Goal: Task Accomplishment & Management: Use online tool/utility

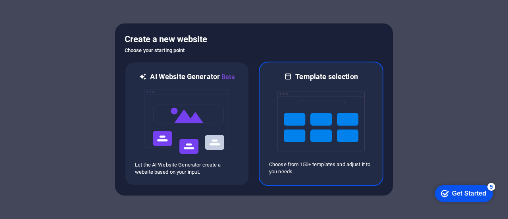
click at [318, 125] on img at bounding box center [320, 120] width 87 height 79
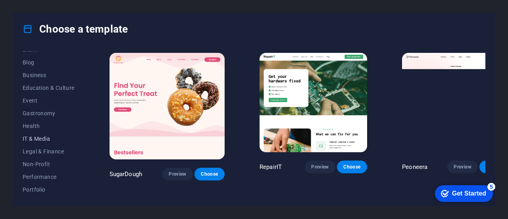
scroll to position [119, 0]
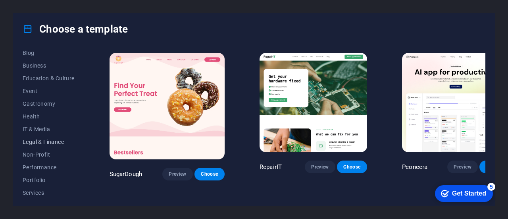
click at [50, 144] on span "Legal & Finance" at bounding box center [49, 142] width 52 height 6
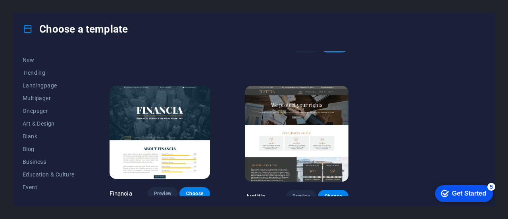
scroll to position [0, 0]
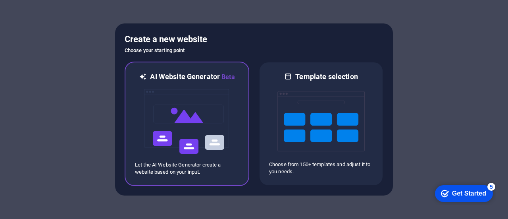
click at [194, 95] on img at bounding box center [186, 121] width 87 height 79
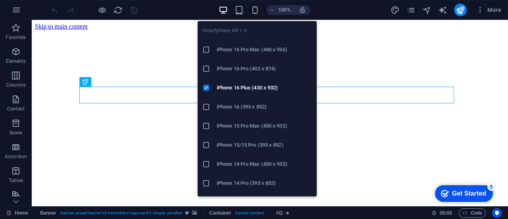
click at [252, 4] on div "100%" at bounding box center [265, 10] width 92 height 13
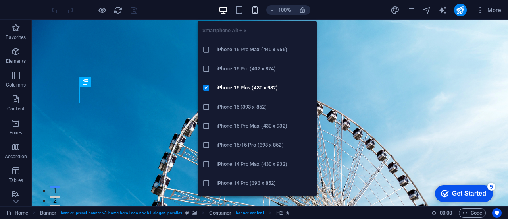
click at [254, 9] on icon "button" at bounding box center [254, 10] width 9 height 9
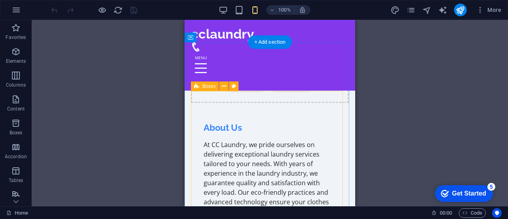
scroll to position [397, 0]
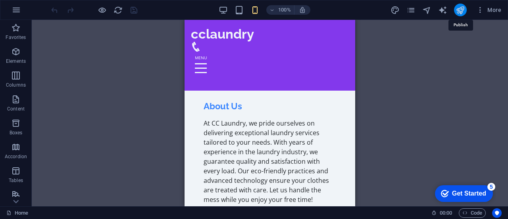
click at [458, 12] on icon "publish" at bounding box center [460, 10] width 9 height 9
